Goal: Find specific page/section: Find specific page/section

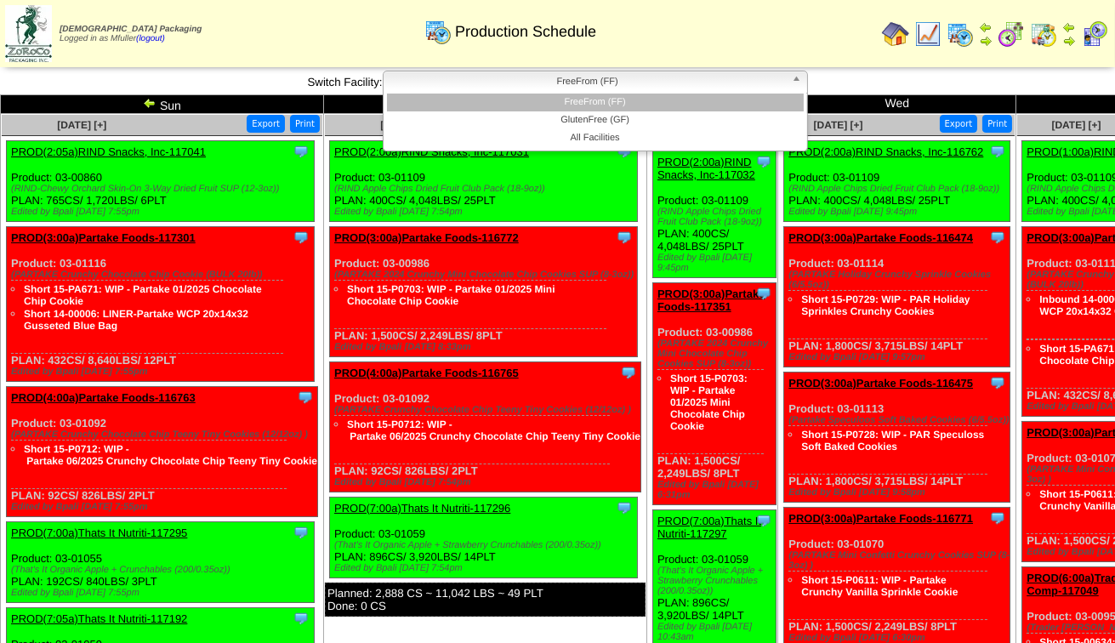
click at [569, 88] on span "FreeFrom (FF)" at bounding box center [587, 81] width 395 height 20
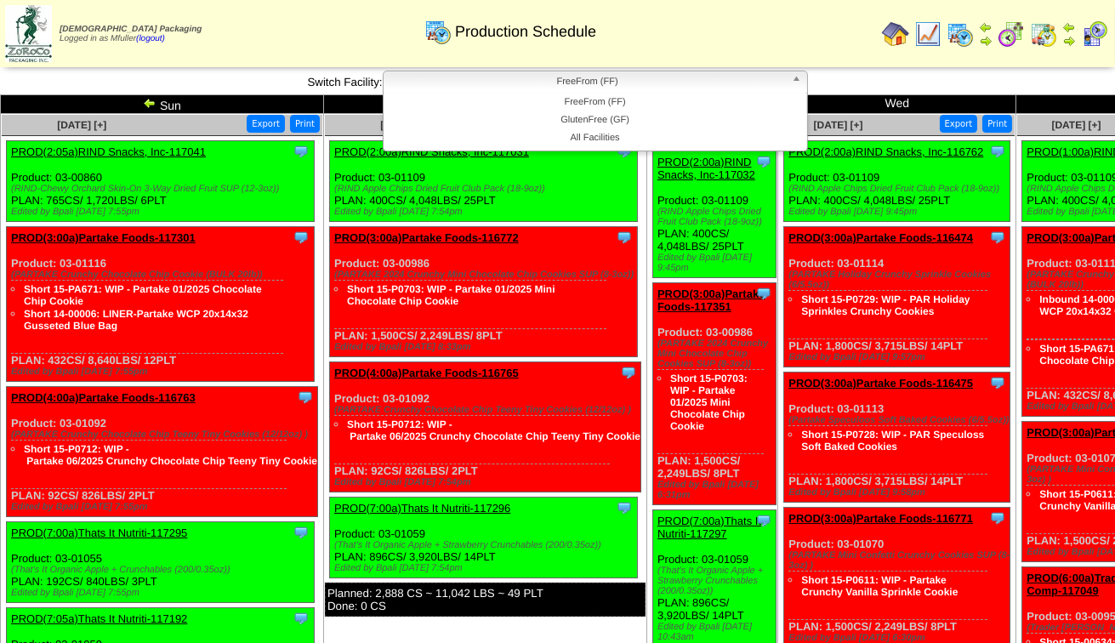
click at [942, 85] on div "**********" at bounding box center [557, 83] width 1115 height 24
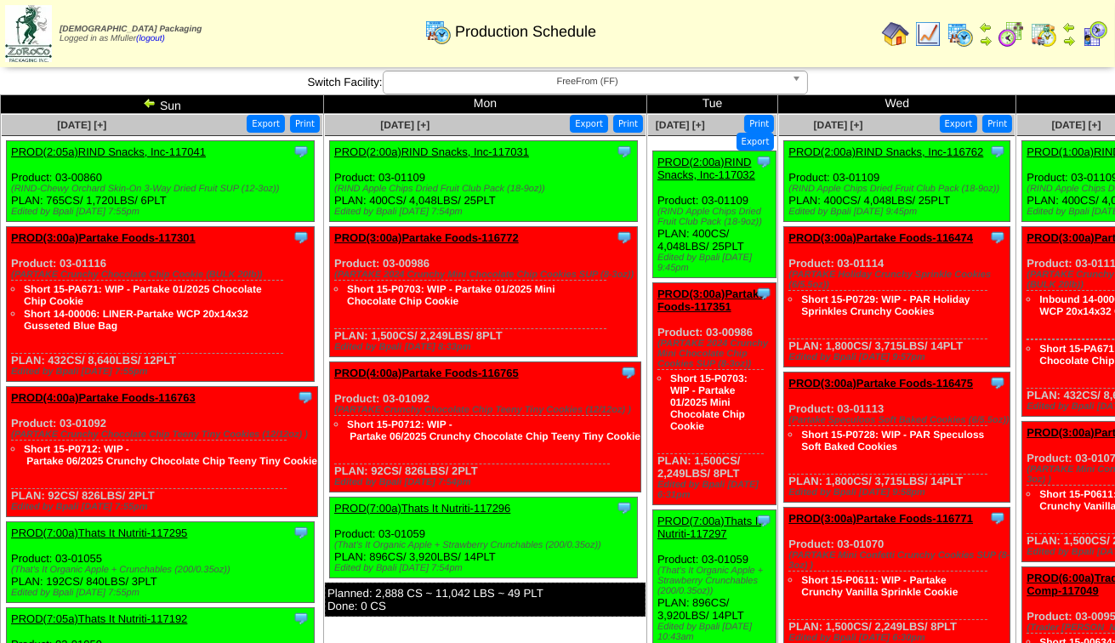
click at [794, 77] on b at bounding box center [799, 82] width 15 height 22
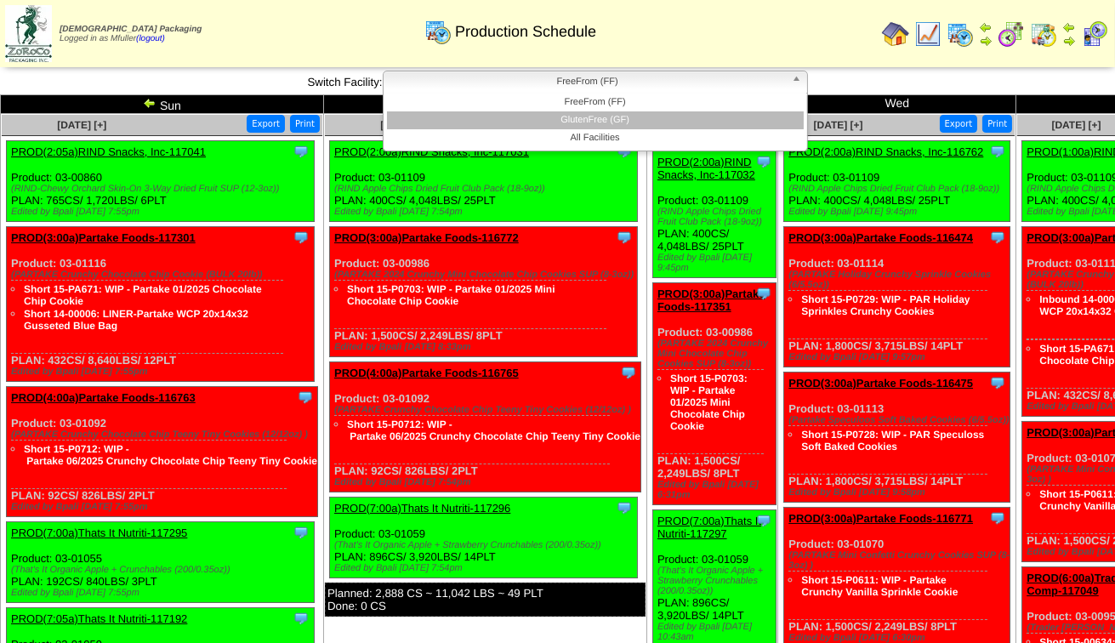
click at [762, 117] on li "GlutenFree (GF)" at bounding box center [595, 120] width 417 height 18
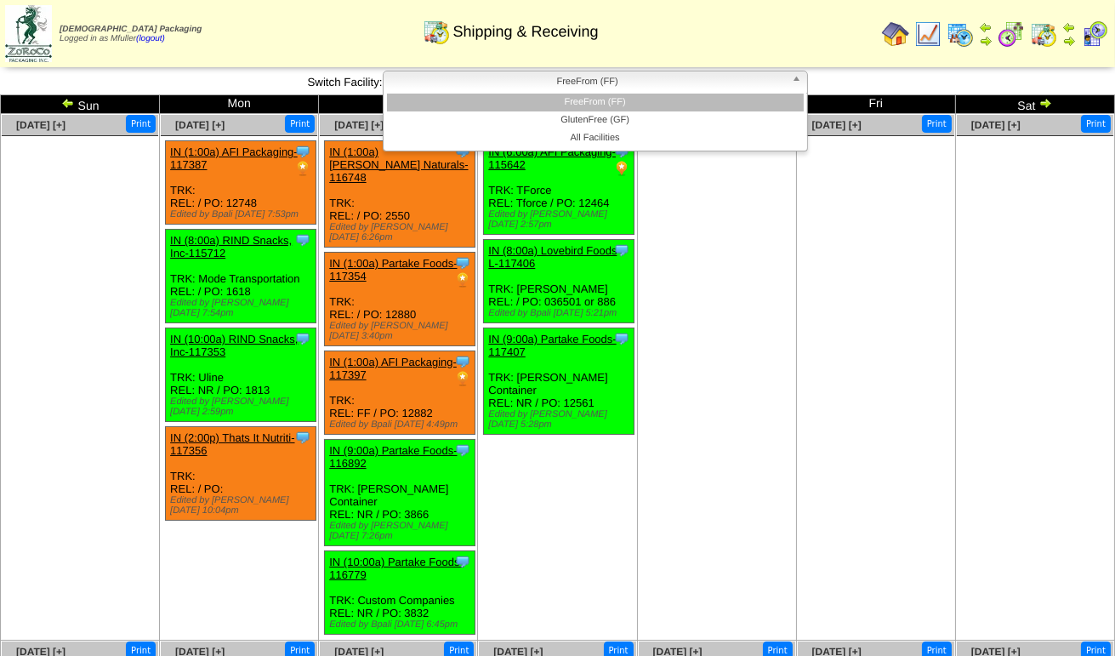
click at [600, 86] on span "FreeFrom (FF)" at bounding box center [587, 81] width 395 height 20
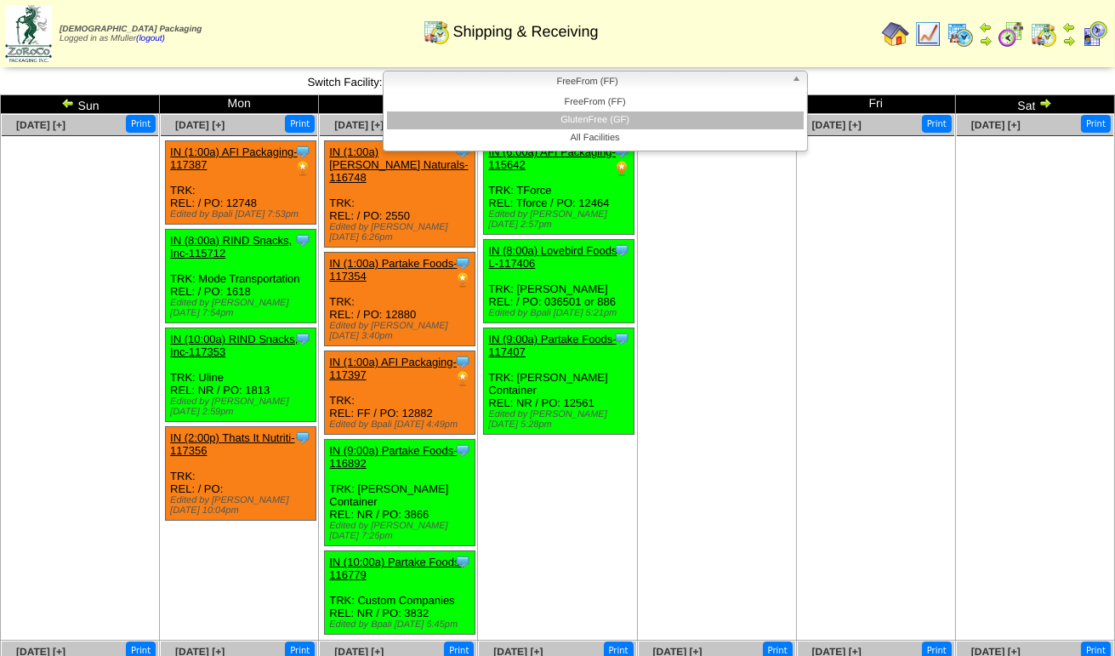
click at [595, 117] on li "GlutenFree (GF)" at bounding box center [595, 120] width 417 height 18
